Goal: Task Accomplishment & Management: Manage account settings

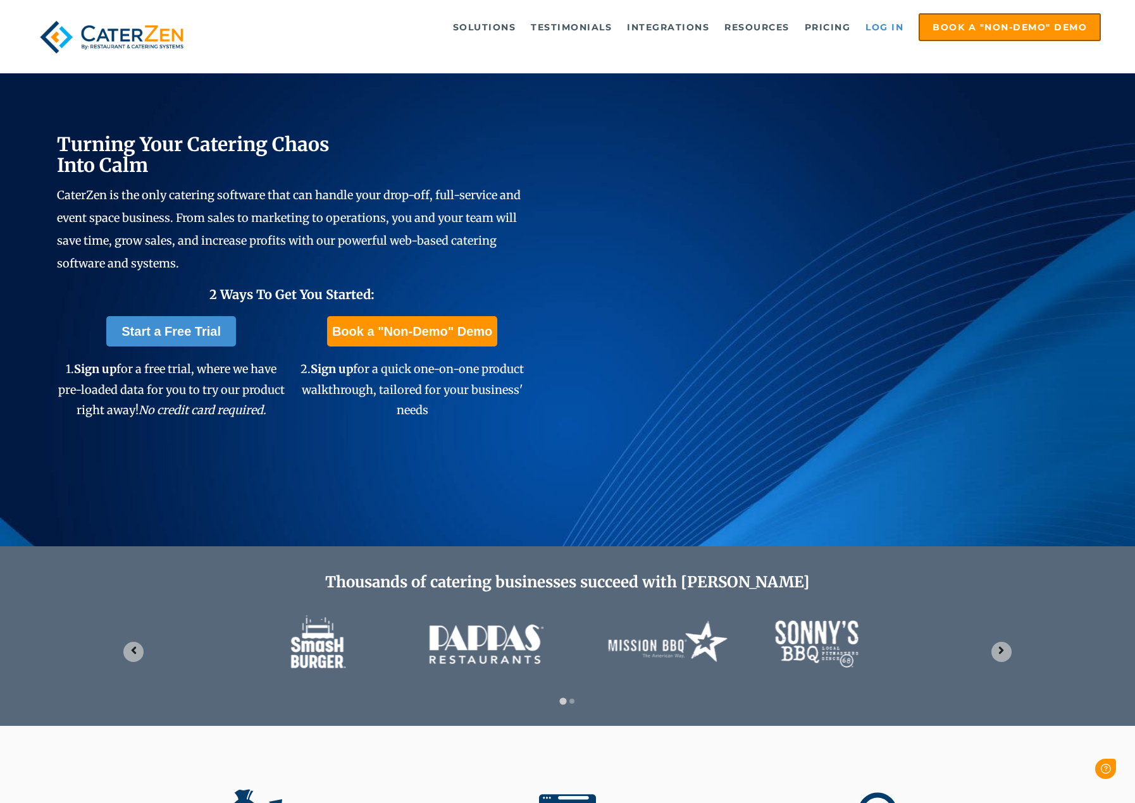
click at [891, 23] on link "Log in" at bounding box center [884, 27] width 51 height 25
click at [889, 25] on link "Log in" at bounding box center [884, 27] width 51 height 25
click at [880, 28] on link "Log in" at bounding box center [884, 27] width 51 height 25
click at [892, 26] on link "Log in" at bounding box center [884, 27] width 51 height 25
click at [891, 25] on link "Log in" at bounding box center [884, 27] width 51 height 25
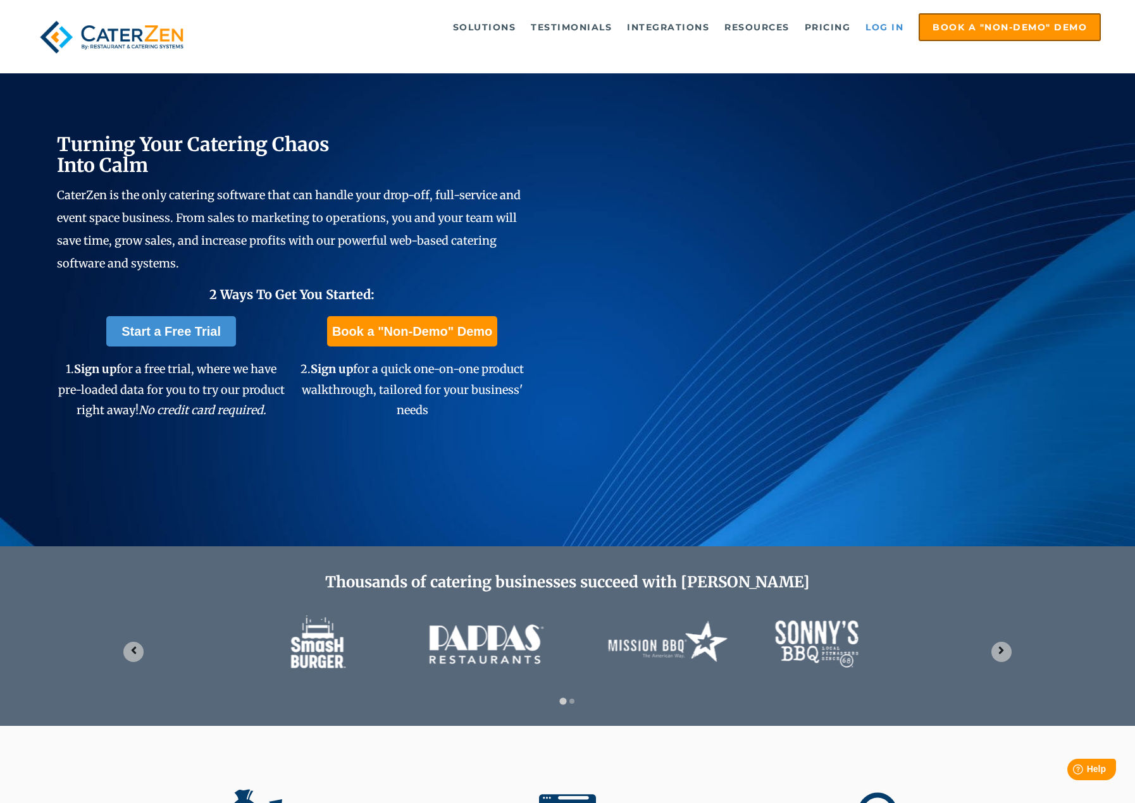
click at [888, 23] on link "Log in" at bounding box center [884, 27] width 51 height 25
